Goal: Check status: Check status

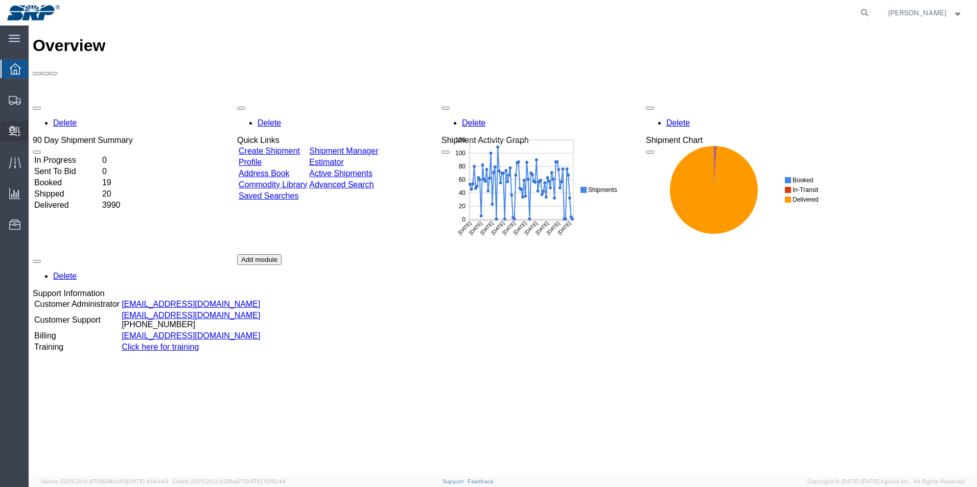
click at [35, 127] on span "Internal Delivery" at bounding box center [31, 131] width 7 height 20
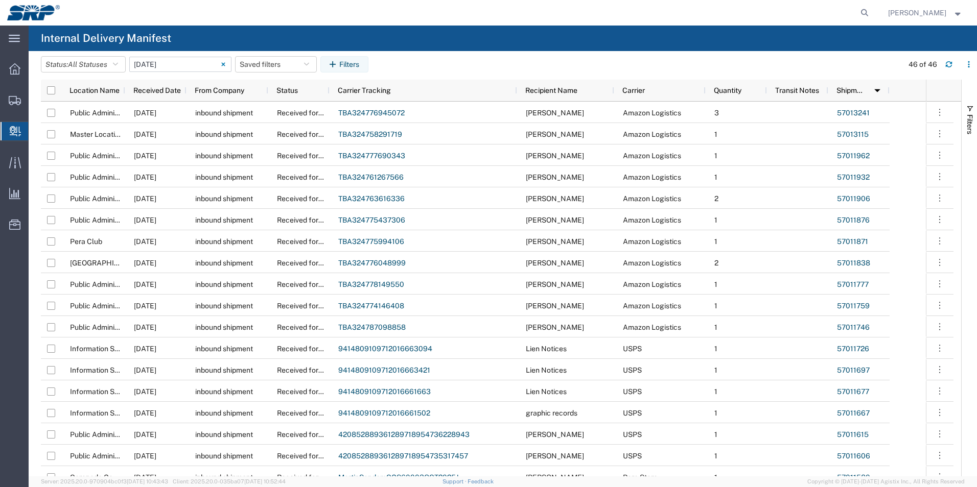
click at [151, 60] on input "10/02/2025 - 10/02/2025" at bounding box center [180, 64] width 102 height 15
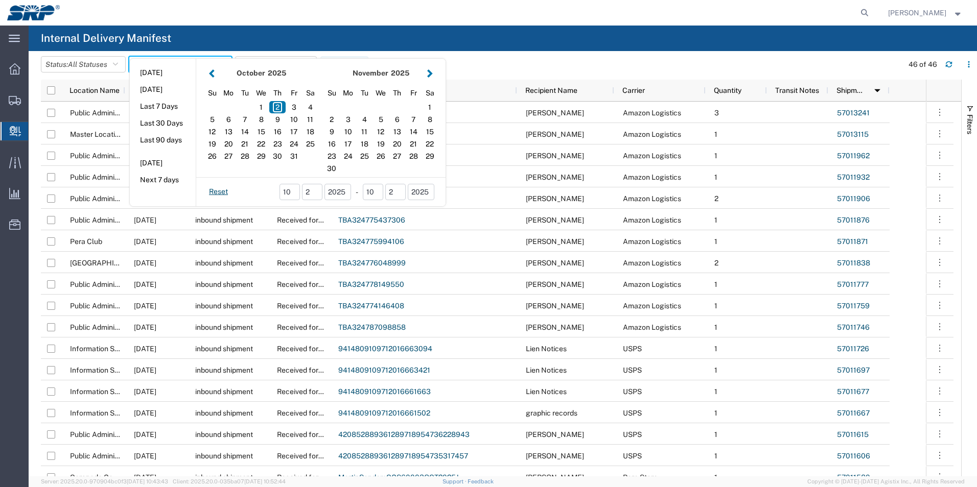
click at [213, 72] on button "button" at bounding box center [211, 73] width 11 height 14
click at [382, 122] on div "10" at bounding box center [380, 119] width 16 height 12
type input "09/10/2025"
type input "09/10/2025 - 09/10/2025"
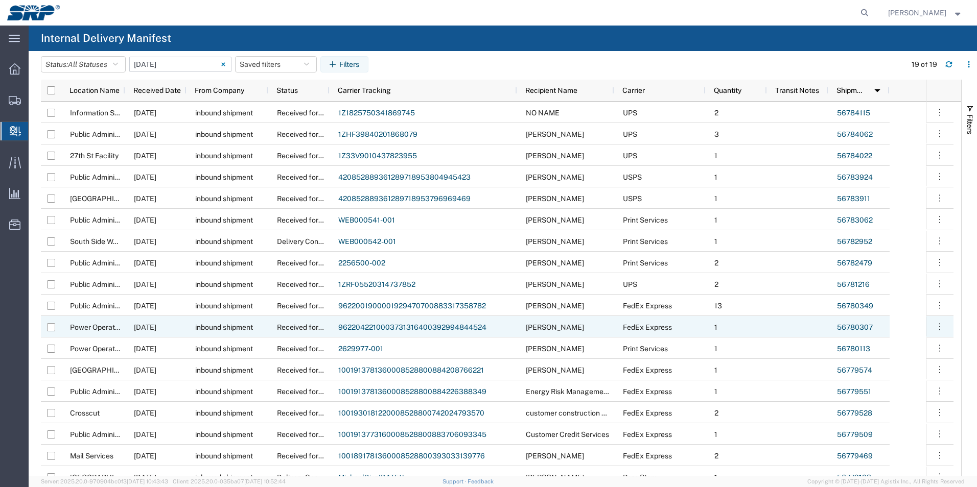
scroll to position [33, 0]
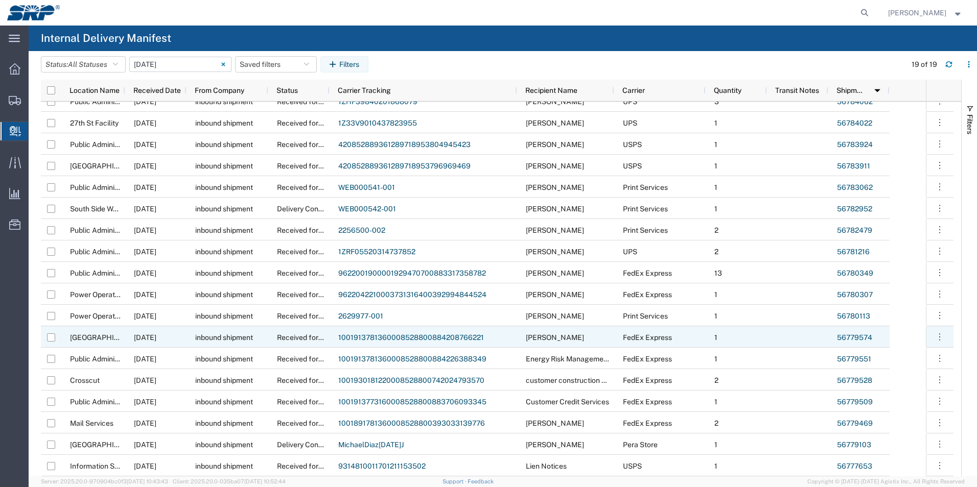
click at [848, 337] on link "56779574" at bounding box center [854, 338] width 35 height 8
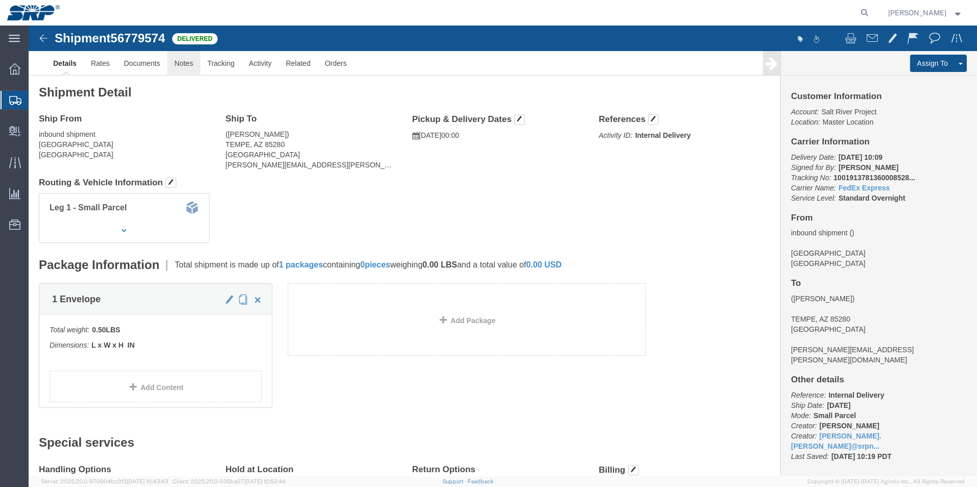
click link "Notes"
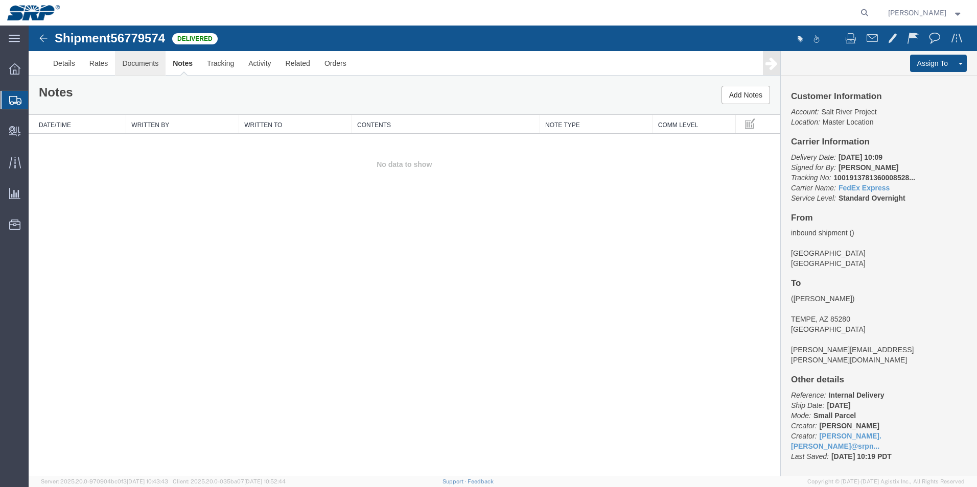
click at [142, 64] on link "Documents" at bounding box center [140, 63] width 51 height 25
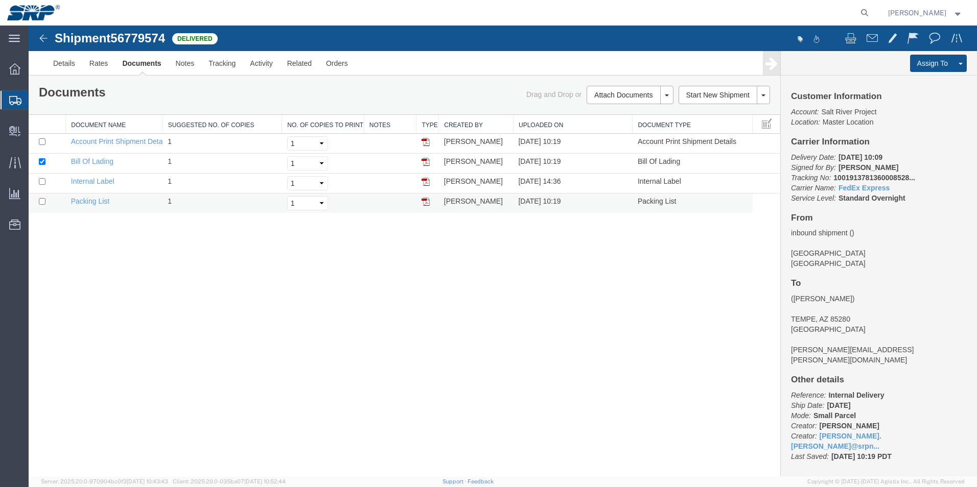
click at [421, 200] on img at bounding box center [425, 202] width 8 height 8
click at [421, 165] on img at bounding box center [425, 162] width 8 height 8
click at [422, 142] on img at bounding box center [425, 142] width 8 height 8
click at [98, 63] on link "Rates" at bounding box center [98, 63] width 33 height 25
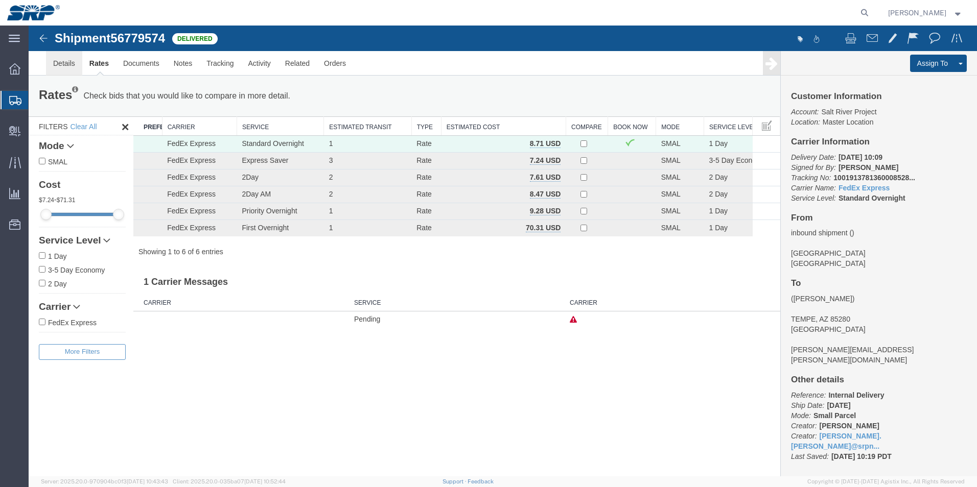
click at [57, 60] on link "Details" at bounding box center [64, 63] width 36 height 25
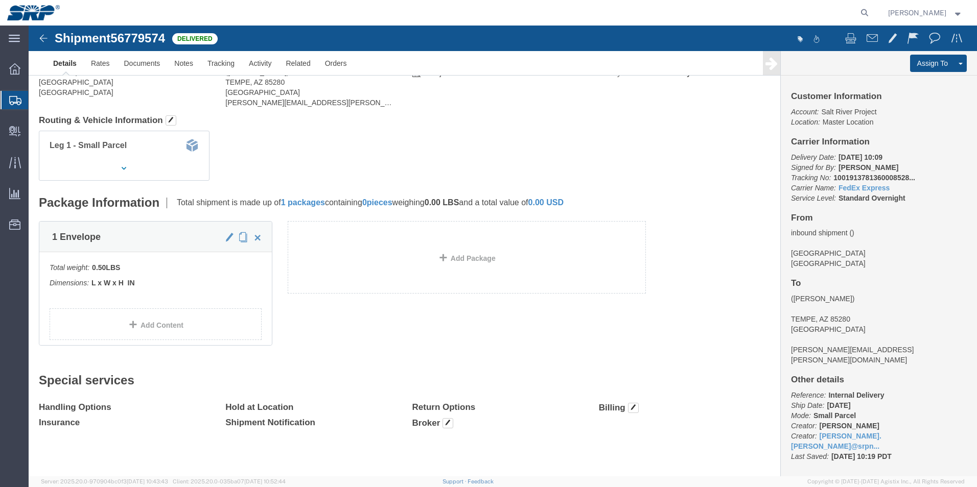
scroll to position [66, 0]
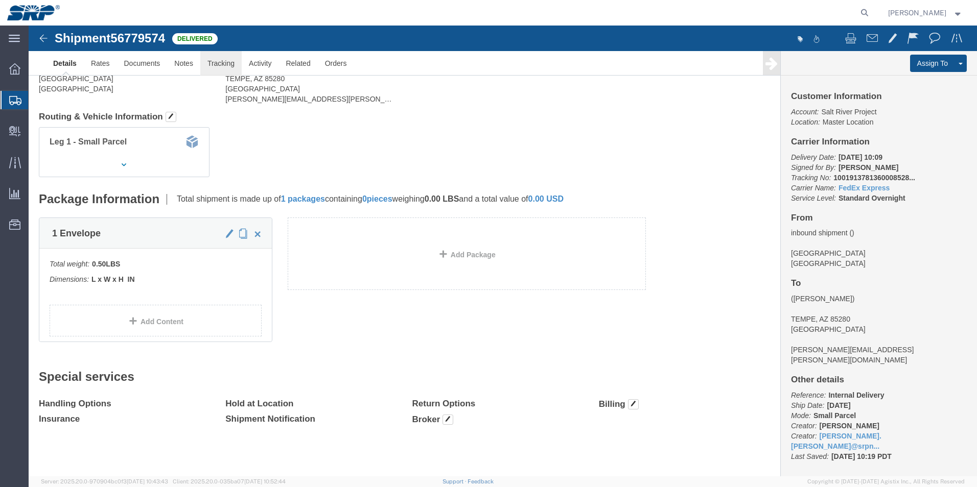
click link "Tracking"
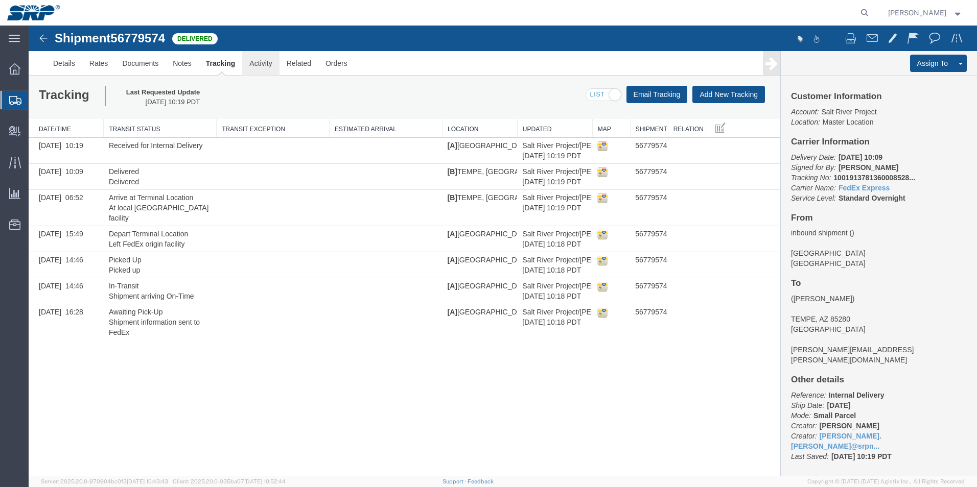
click at [257, 64] on link "Activity" at bounding box center [260, 63] width 37 height 25
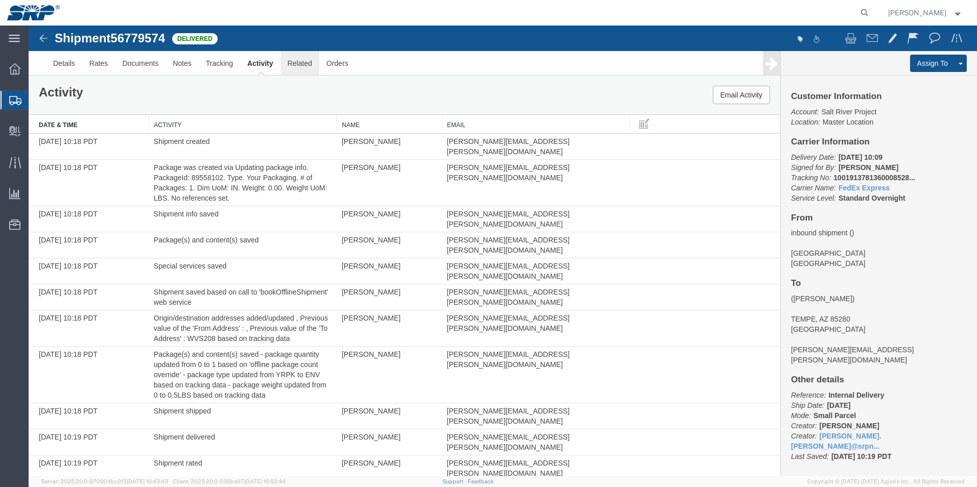
click at [303, 63] on link "Related" at bounding box center [299, 63] width 39 height 25
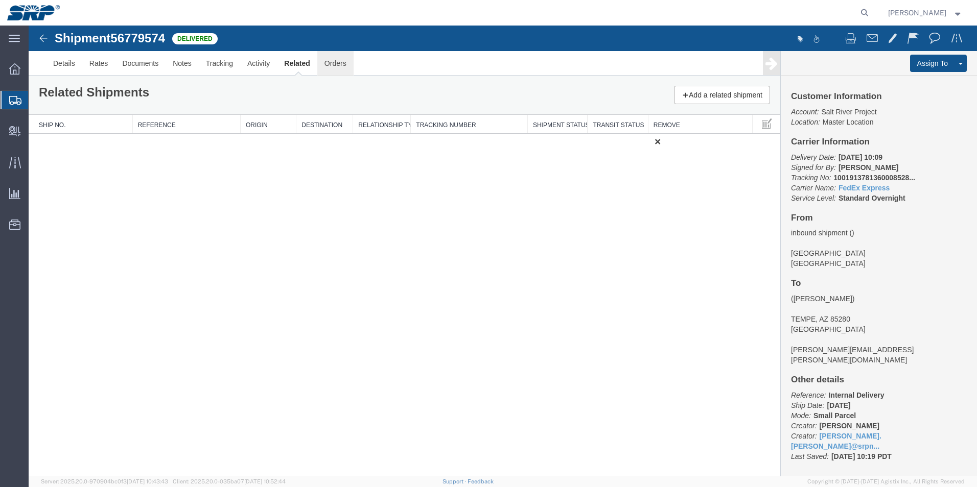
click at [336, 60] on link "Orders" at bounding box center [335, 63] width 36 height 25
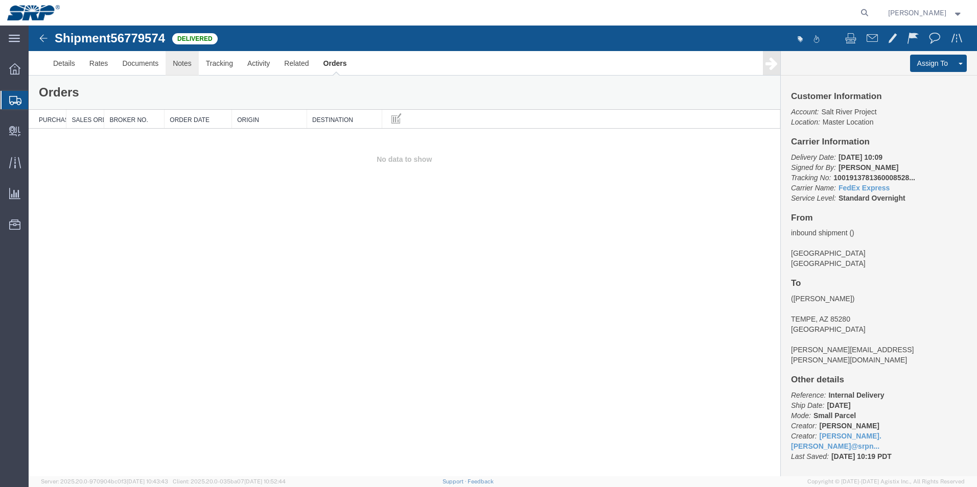
click at [192, 66] on link "Notes" at bounding box center [181, 63] width 33 height 25
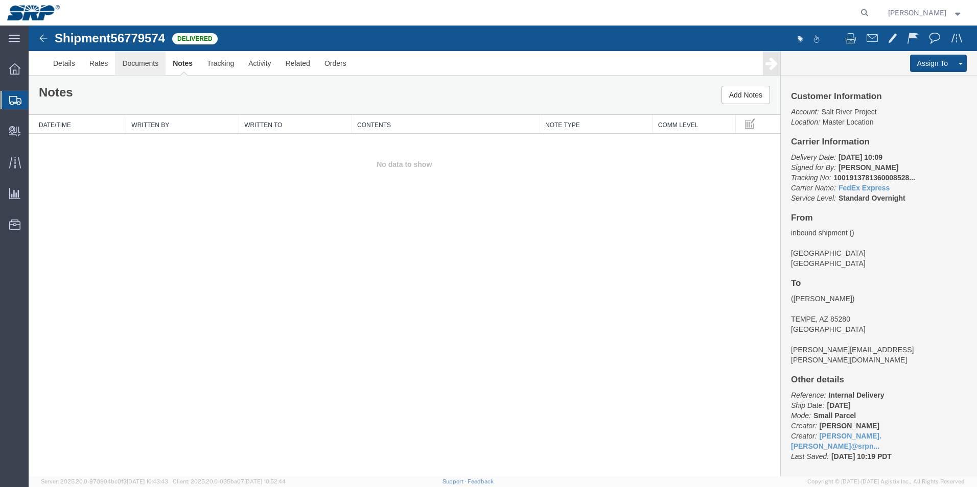
click at [151, 62] on link "Documents" at bounding box center [140, 63] width 51 height 25
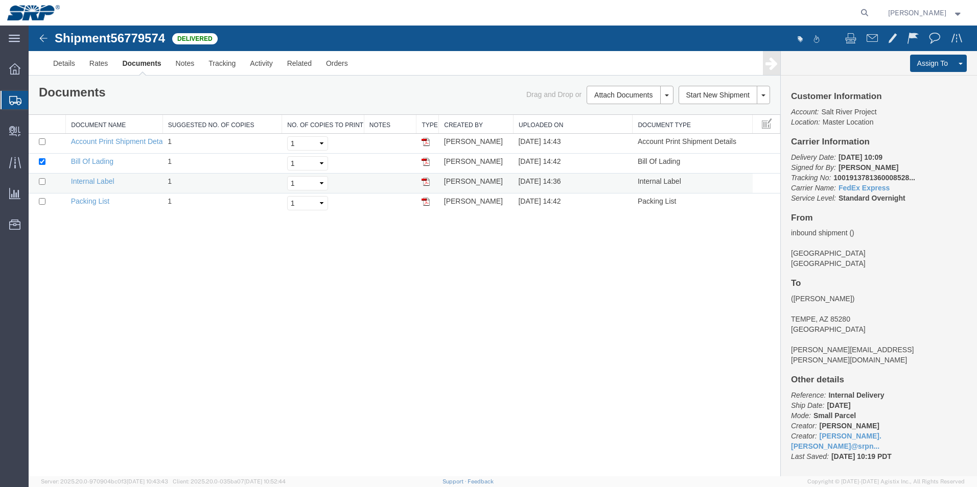
click at [425, 182] on img at bounding box center [425, 182] width 8 height 8
click at [425, 204] on img at bounding box center [425, 202] width 8 height 8
